Goal: Check status: Check status

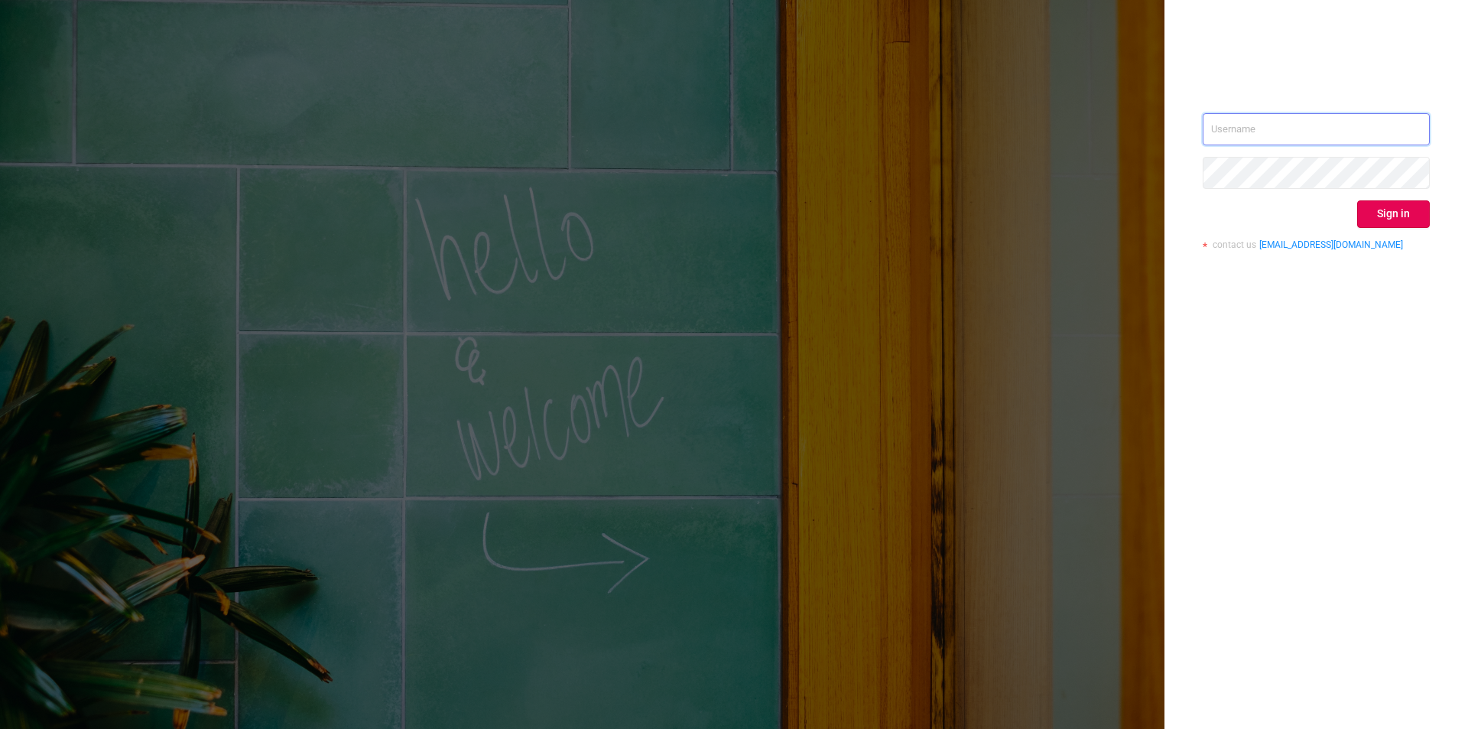
click at [1246, 132] on input "text" at bounding box center [1316, 129] width 227 height 32
click at [1246, 131] on input "text" at bounding box center [1316, 129] width 227 height 32
type input "[EMAIL_ADDRESS][DOMAIN_NAME]"
click at [1412, 219] on button "Sign in" at bounding box center [1393, 214] width 73 height 28
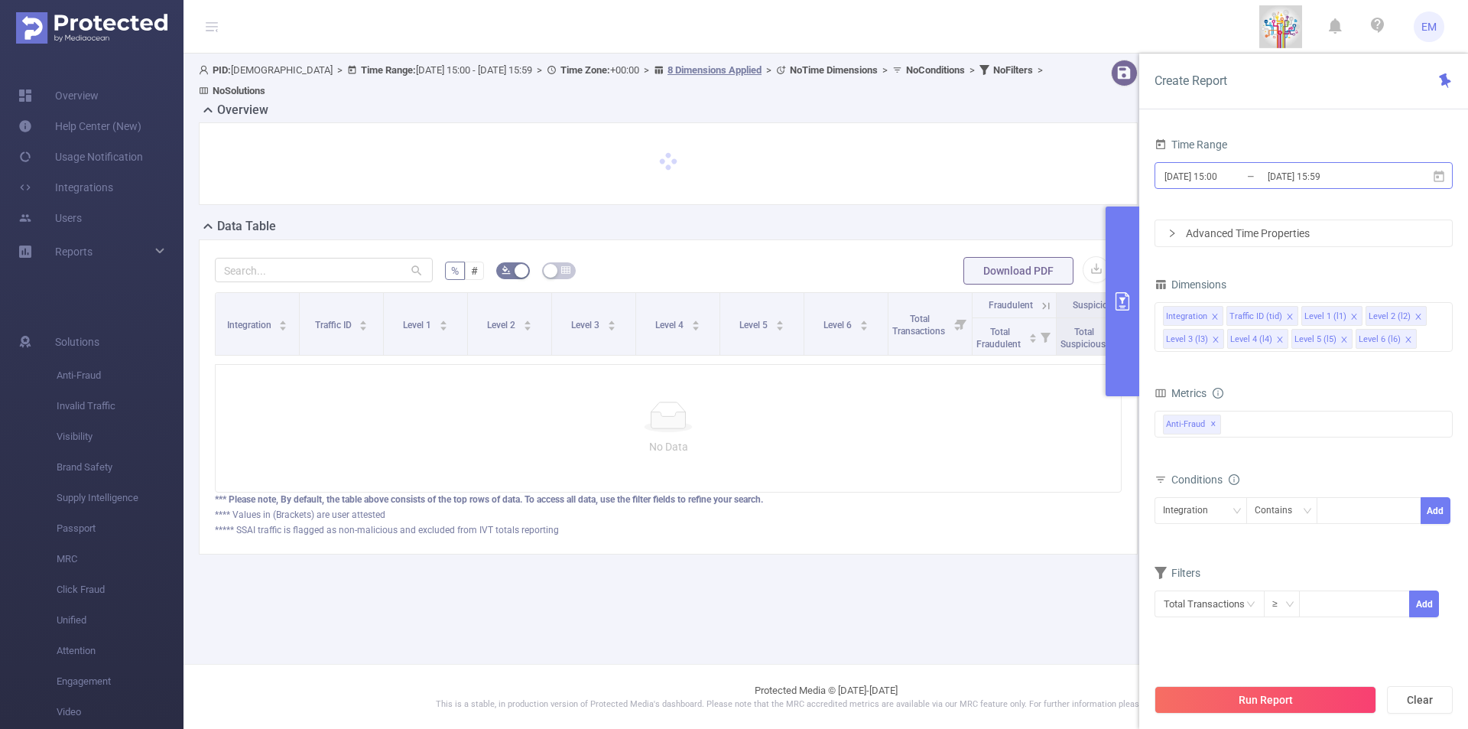
click at [1339, 180] on input "[DATE] 15:59" at bounding box center [1328, 176] width 124 height 21
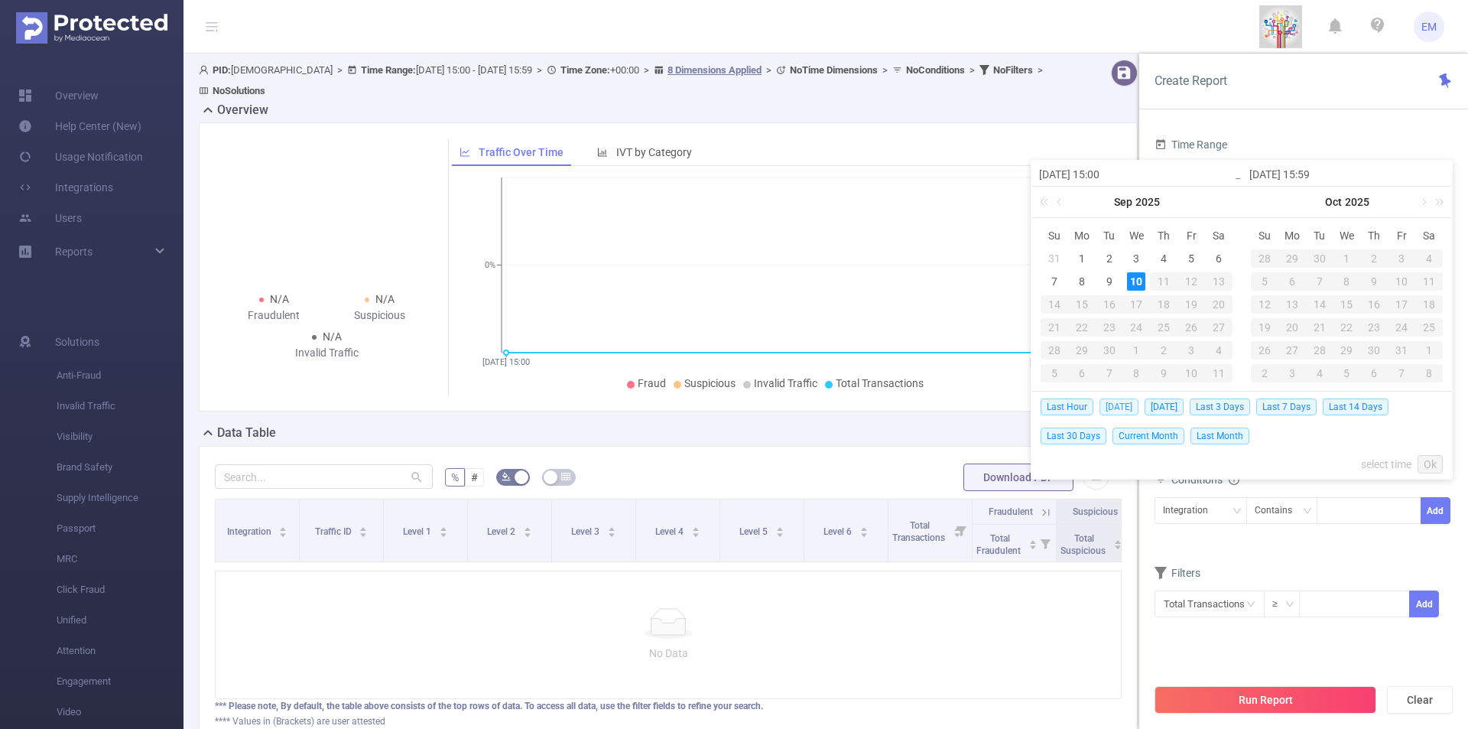
click at [1115, 399] on span "[DATE]" at bounding box center [1119, 406] width 39 height 17
type input "[DATE] 00:00"
type input "[DATE] 23:59"
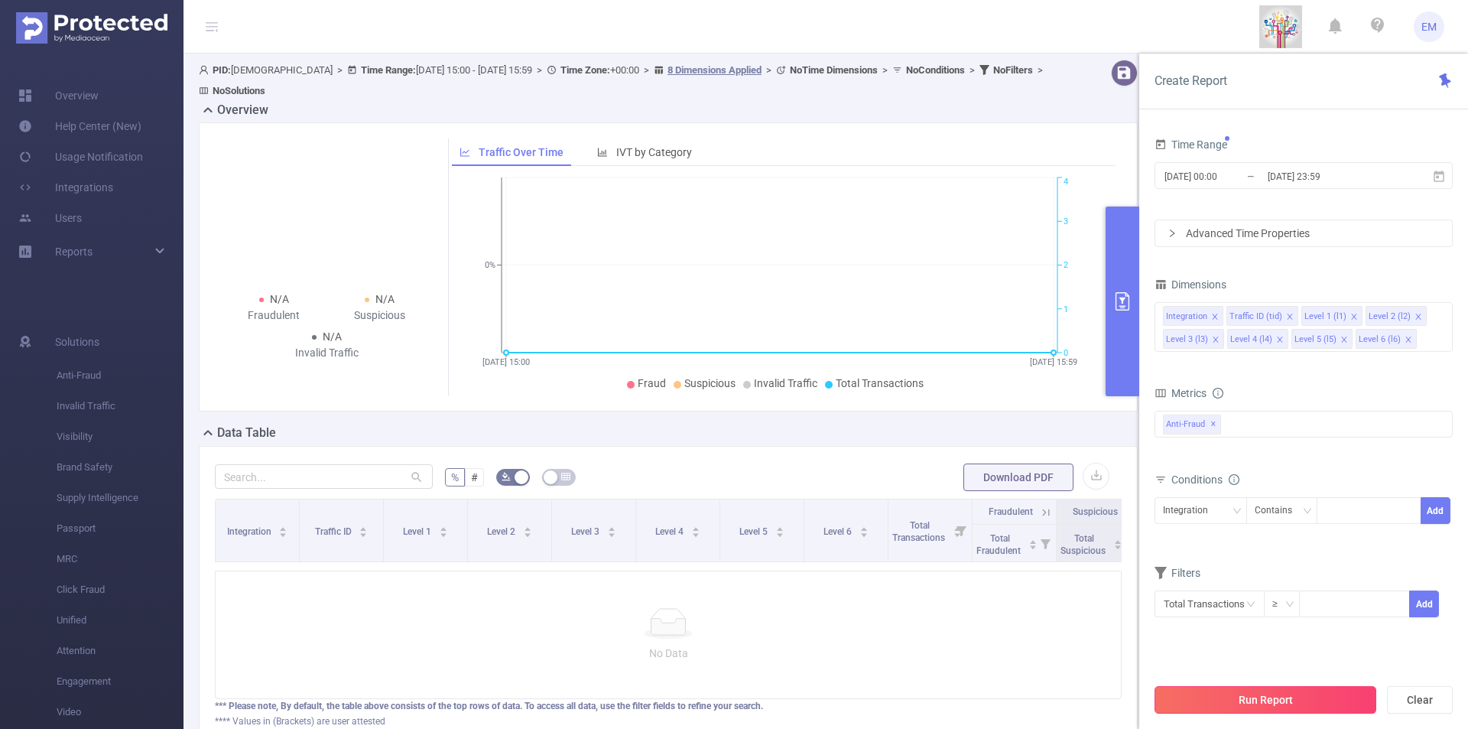
click at [1241, 700] on button "Run Report" at bounding box center [1266, 700] width 222 height 28
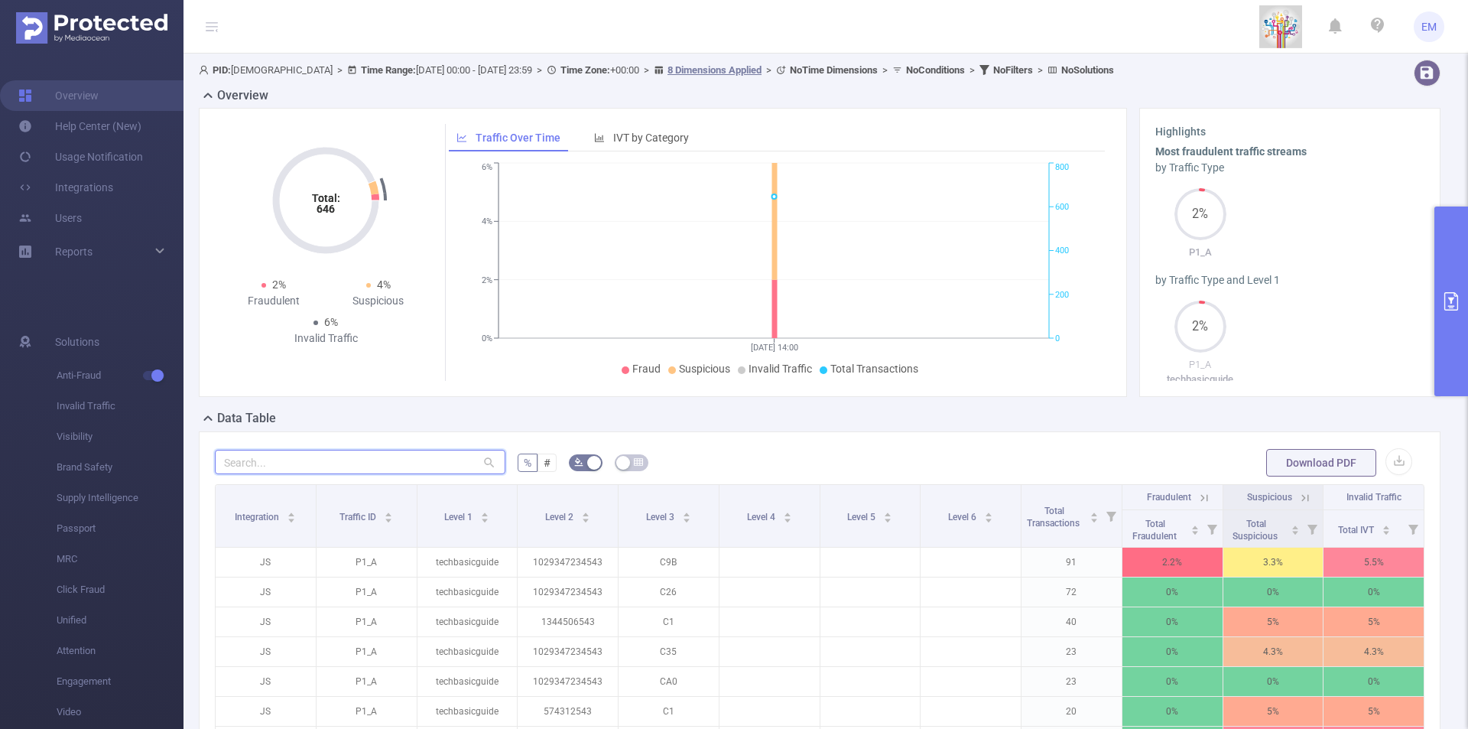
click at [388, 457] on input "text" at bounding box center [360, 462] width 291 height 24
paste input "1029347234"
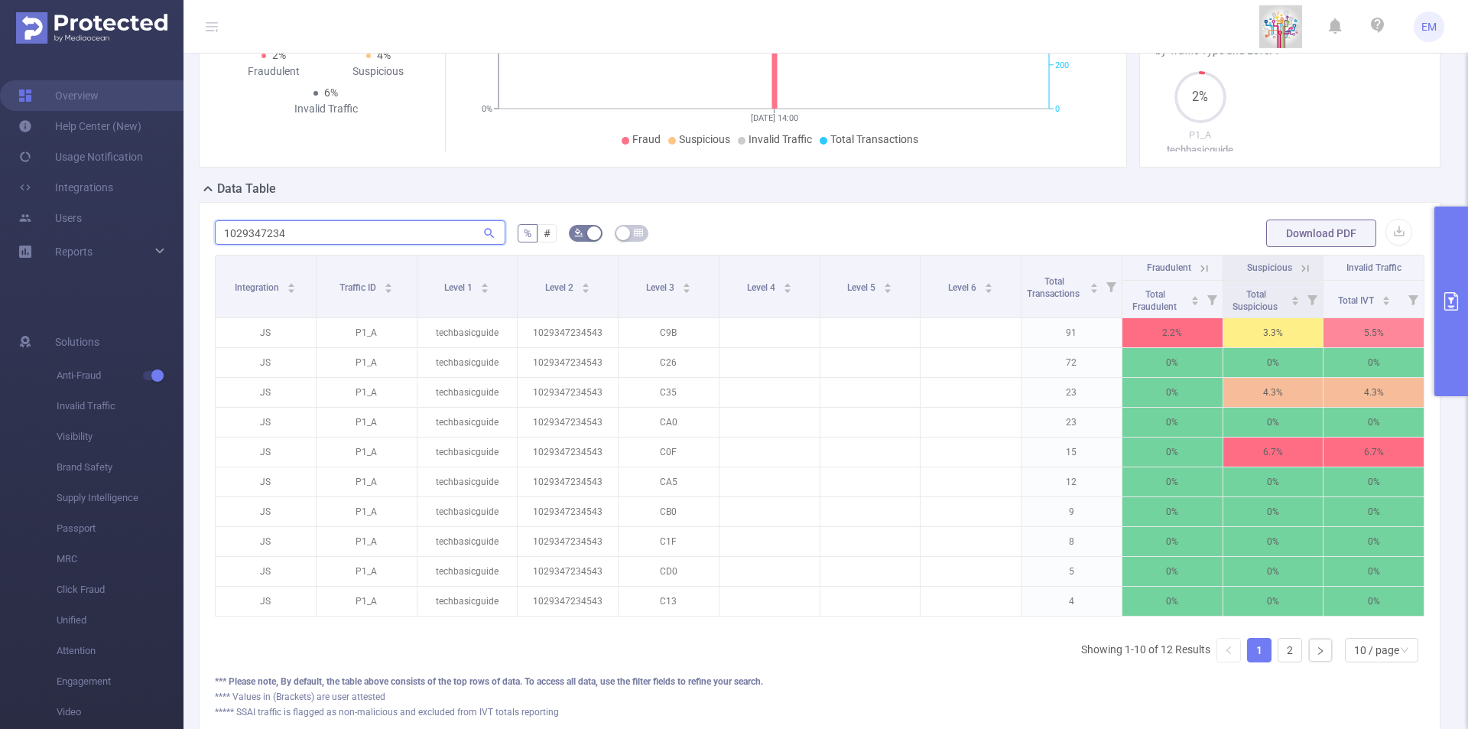
scroll to position [0, 3]
type input "1029347234"
